Goal: Information Seeking & Learning: Learn about a topic

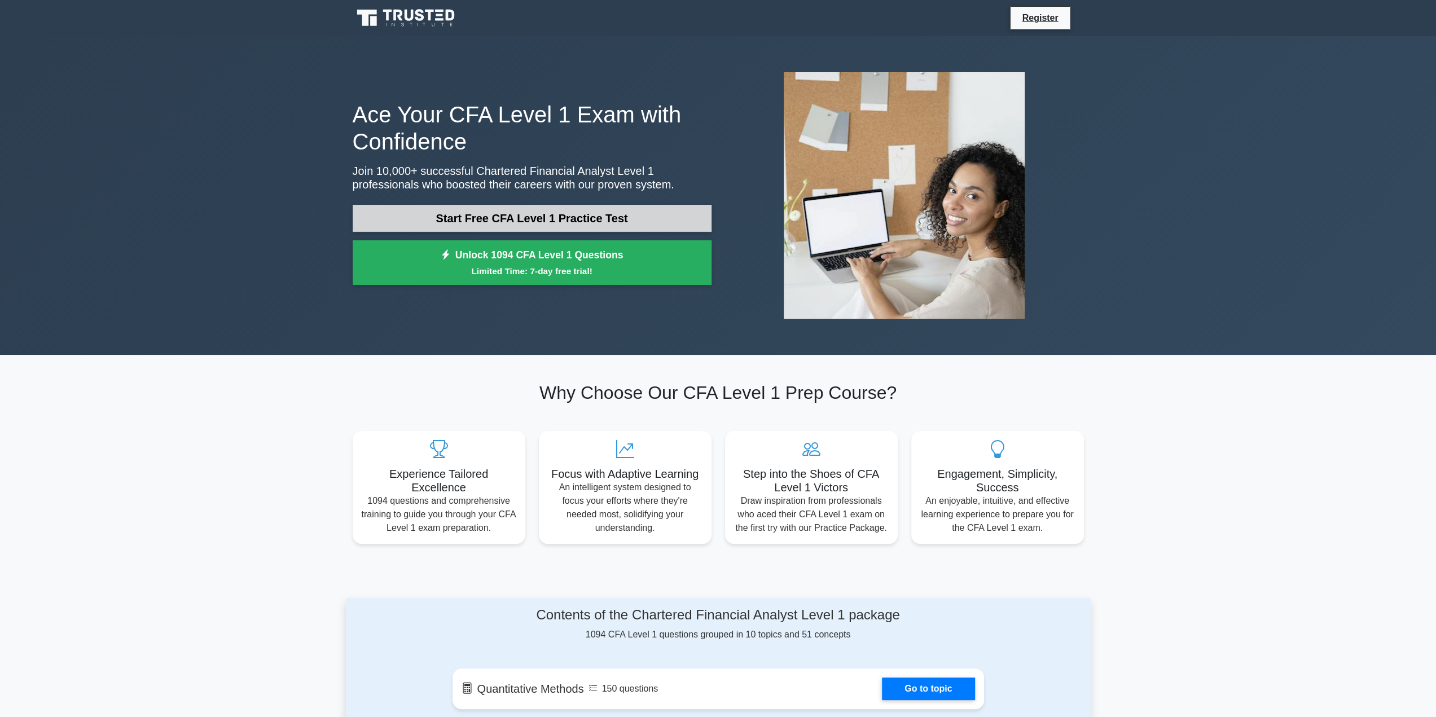
click at [550, 223] on link "Start Free CFA Level 1 Practice Test" at bounding box center [532, 218] width 359 height 27
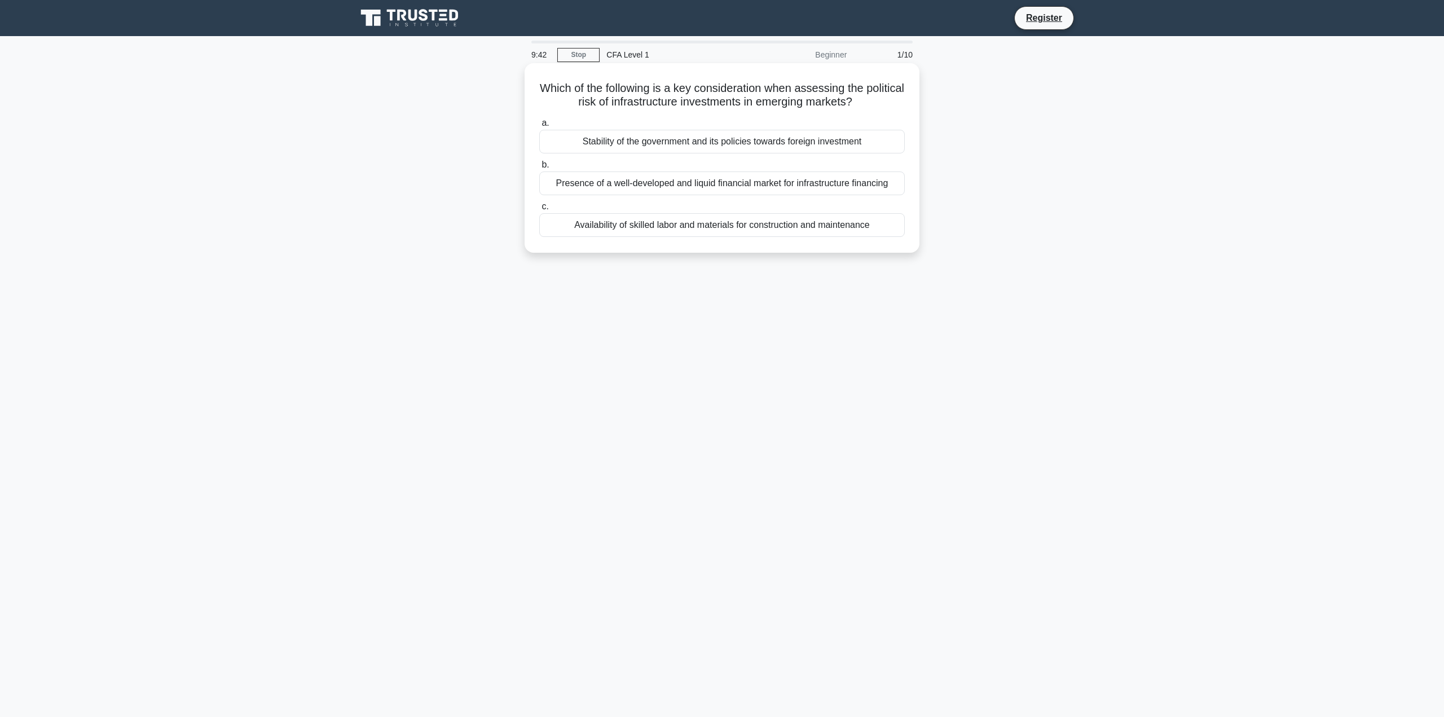
click at [678, 185] on div "Presence of a well-developed and liquid financial market for infrastructure fin…" at bounding box center [722, 184] width 366 height 24
click at [539, 169] on input "b. Presence of a well-developed and liquid financial market for infrastructure …" at bounding box center [539, 164] width 0 height 7
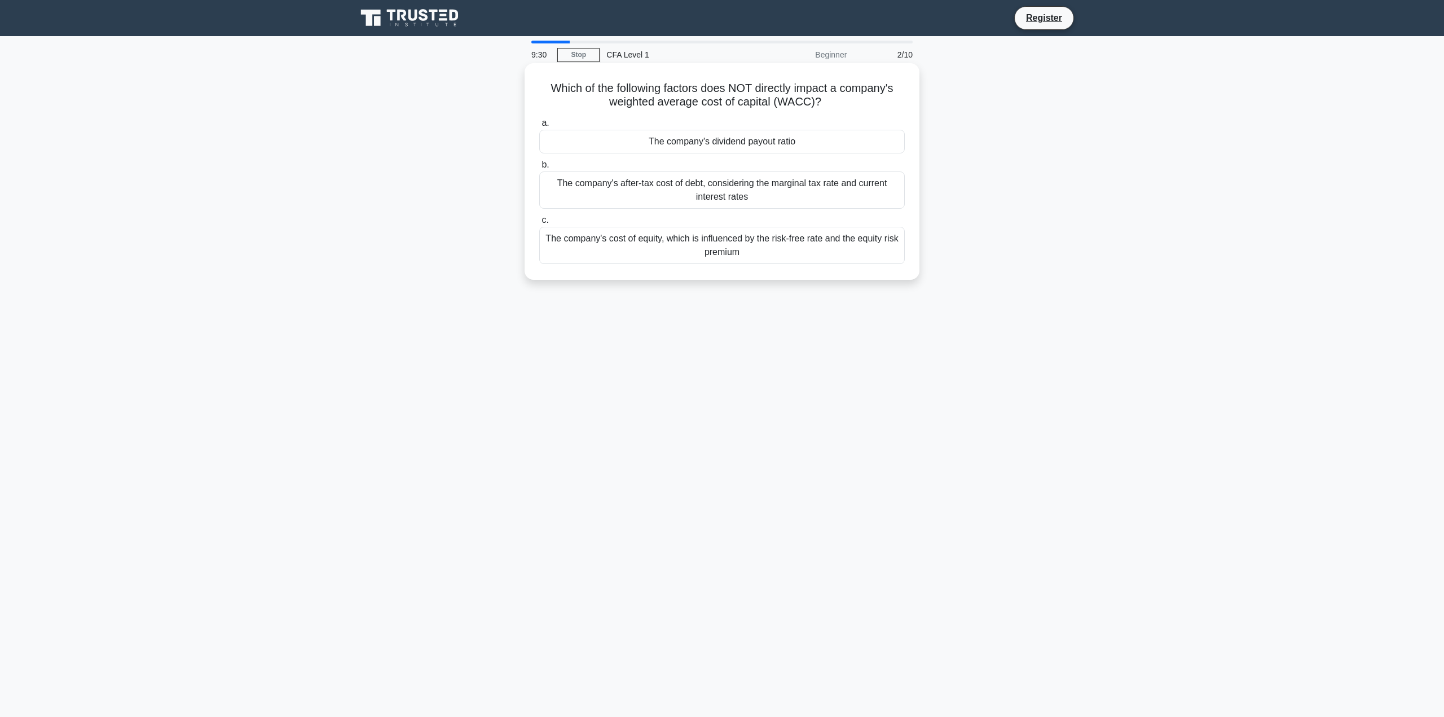
click at [723, 197] on div "The company's after-tax cost of debt, considering the marginal tax rate and cur…" at bounding box center [722, 190] width 366 height 37
click at [539, 169] on input "b. The company's after-tax cost of debt, considering the marginal tax rate and …" at bounding box center [539, 164] width 0 height 7
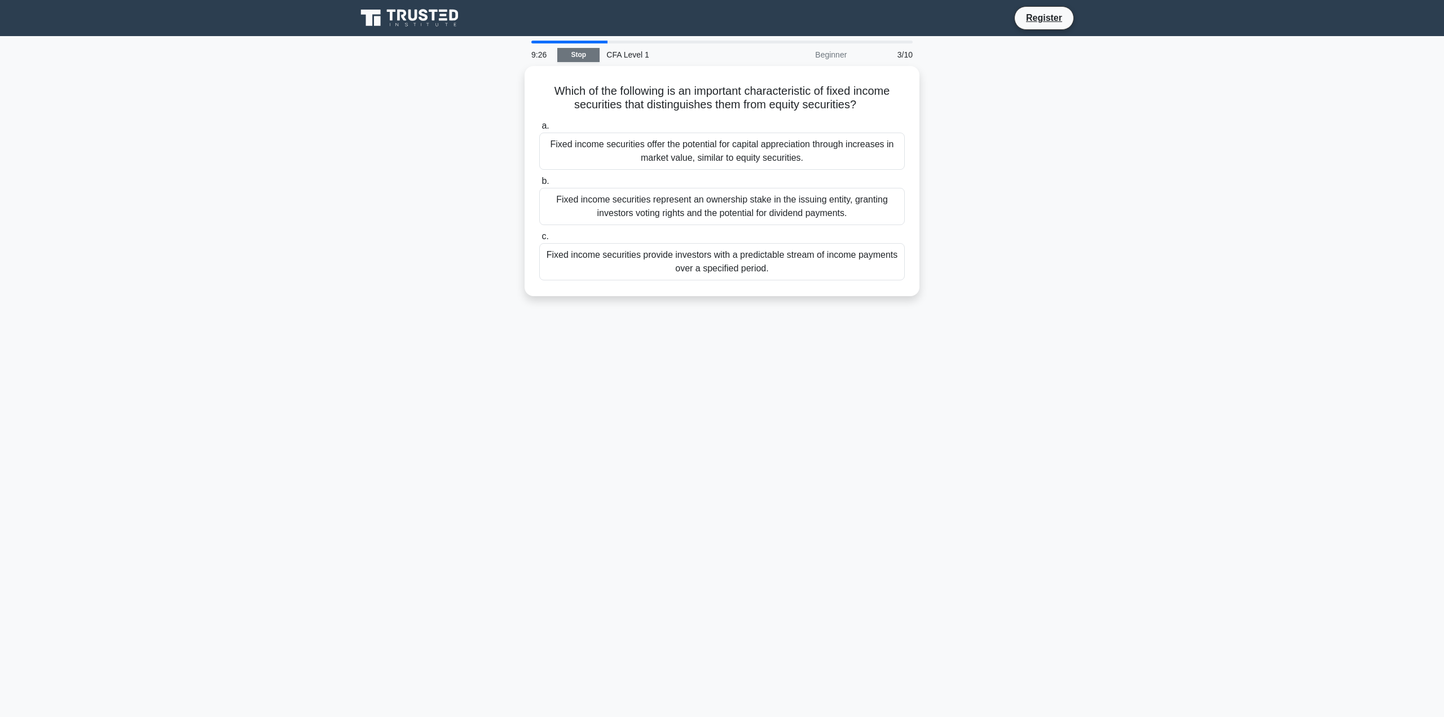
click at [574, 54] on link "Stop" at bounding box center [578, 55] width 42 height 14
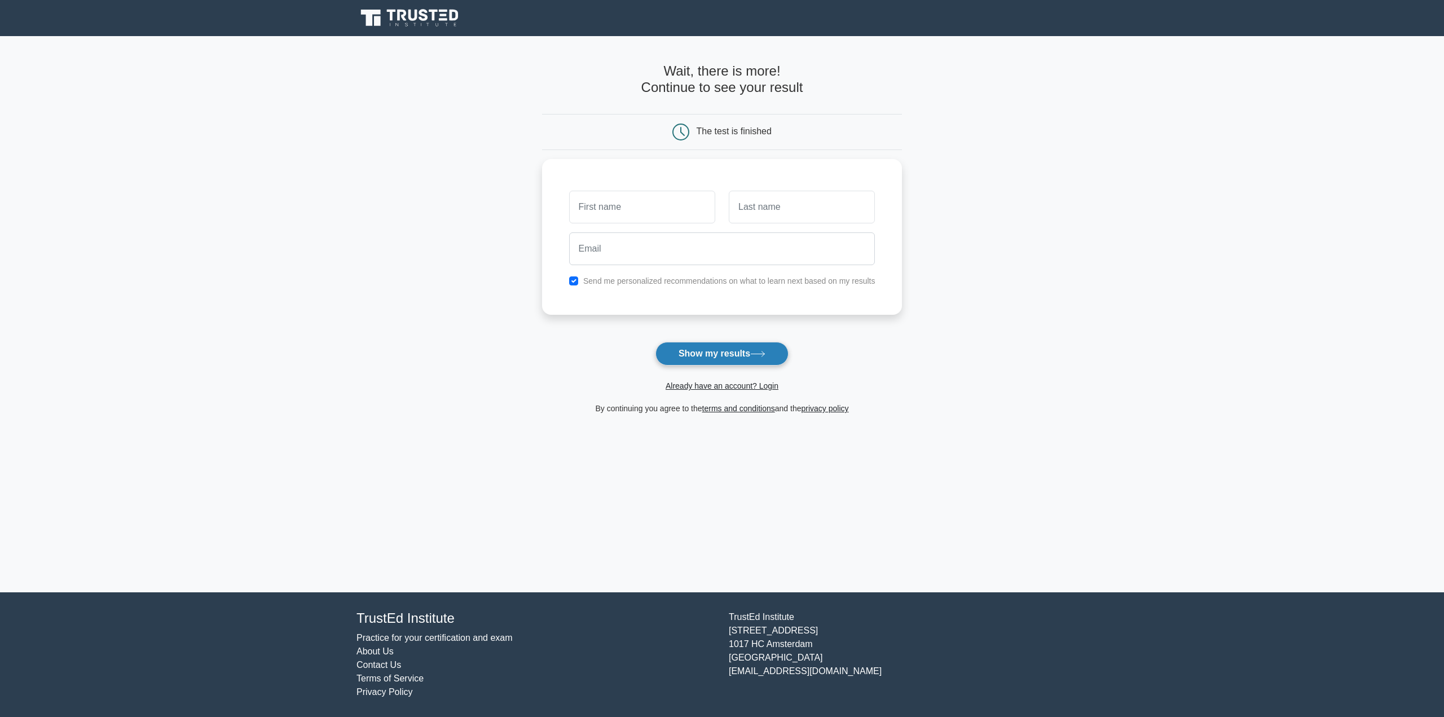
click at [744, 353] on button "Show my results" at bounding box center [722, 354] width 133 height 24
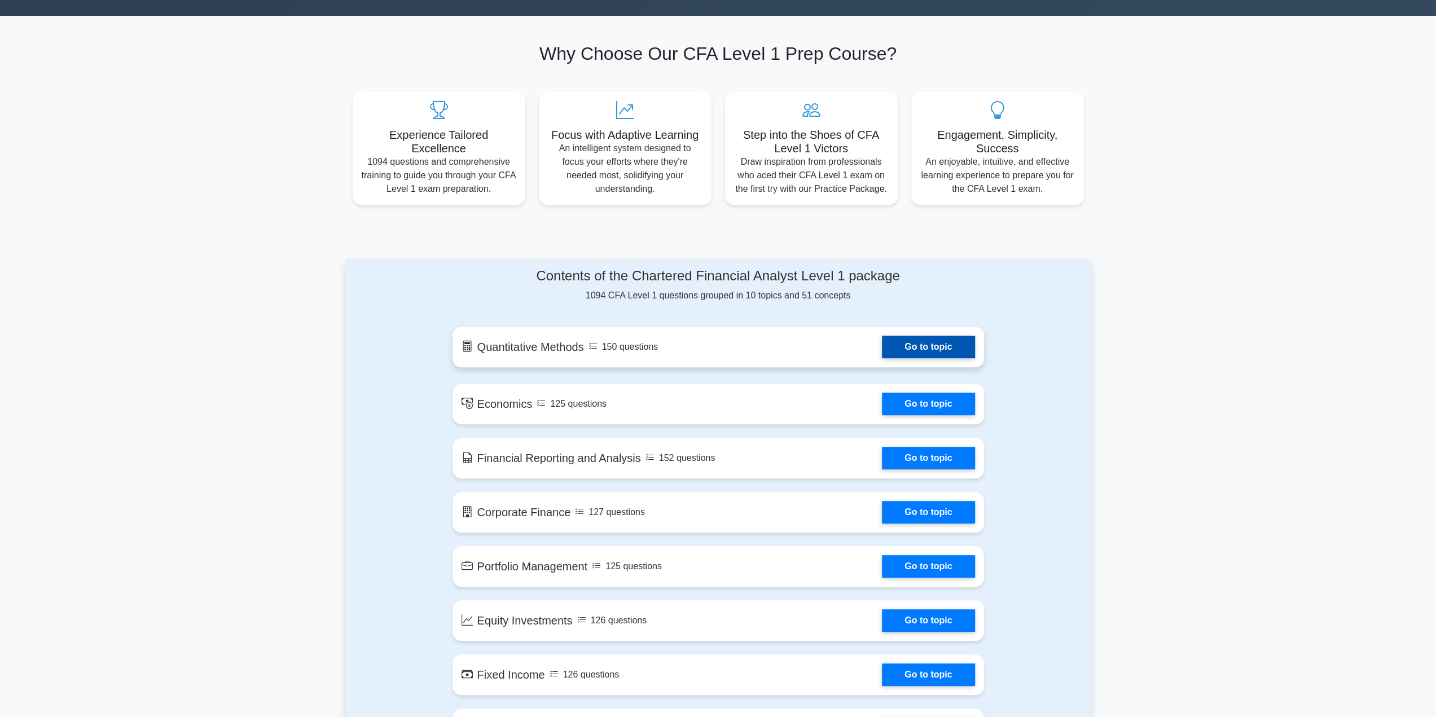
scroll to position [564, 0]
